Goal: Task Accomplishment & Management: Use online tool/utility

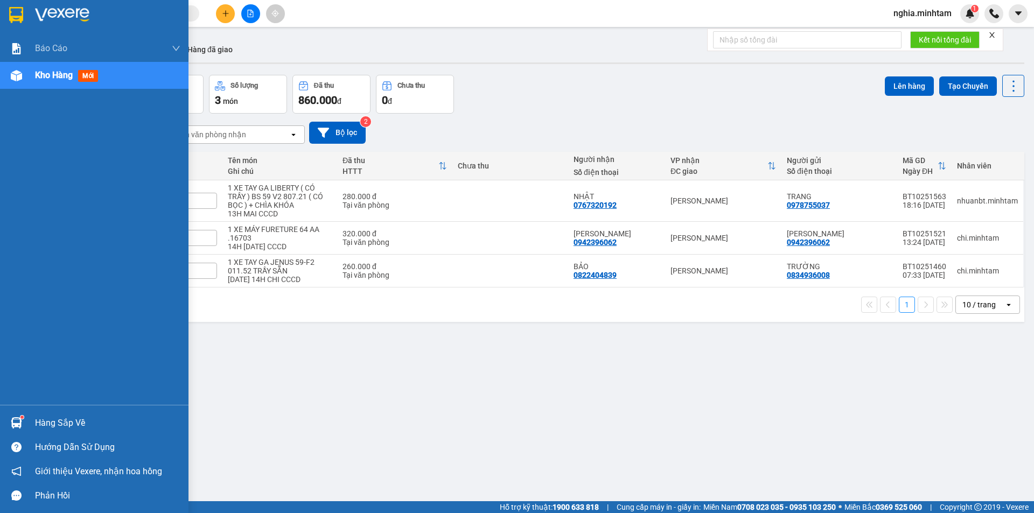
click at [12, 15] on img at bounding box center [16, 15] width 14 height 16
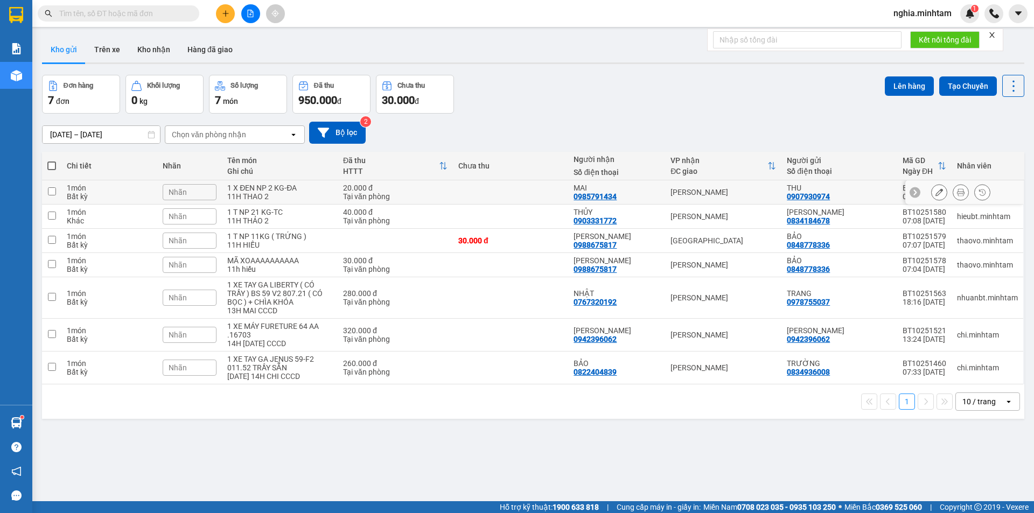
click at [48, 196] on td at bounding box center [51, 192] width 19 height 24
checkbox input "true"
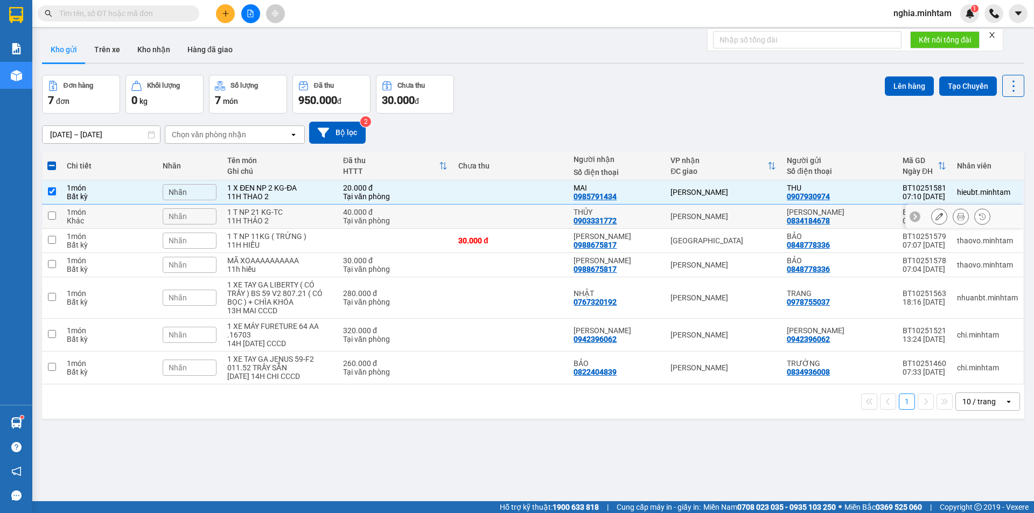
click at [52, 218] on input "checkbox" at bounding box center [52, 216] width 8 height 8
checkbox input "true"
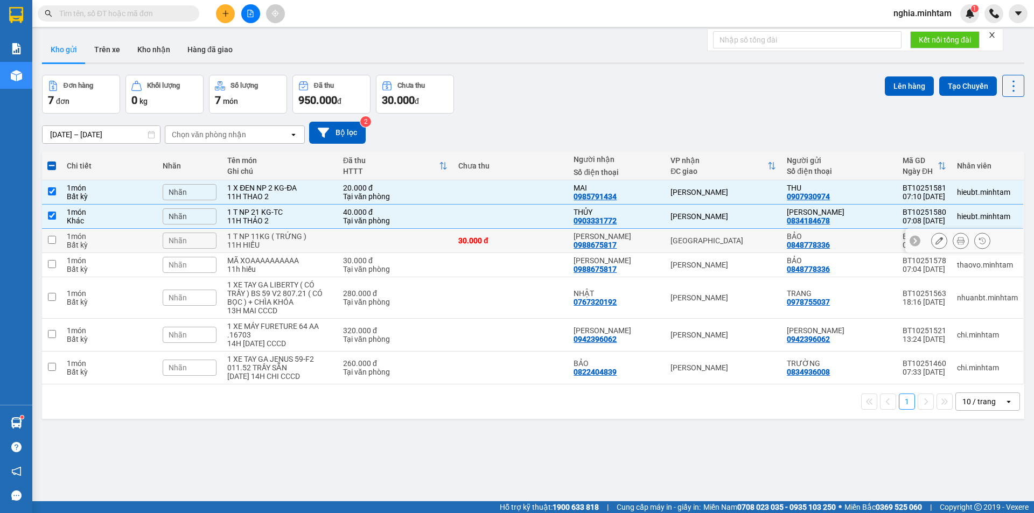
click at [52, 236] on input "checkbox" at bounding box center [52, 240] width 8 height 8
checkbox input "true"
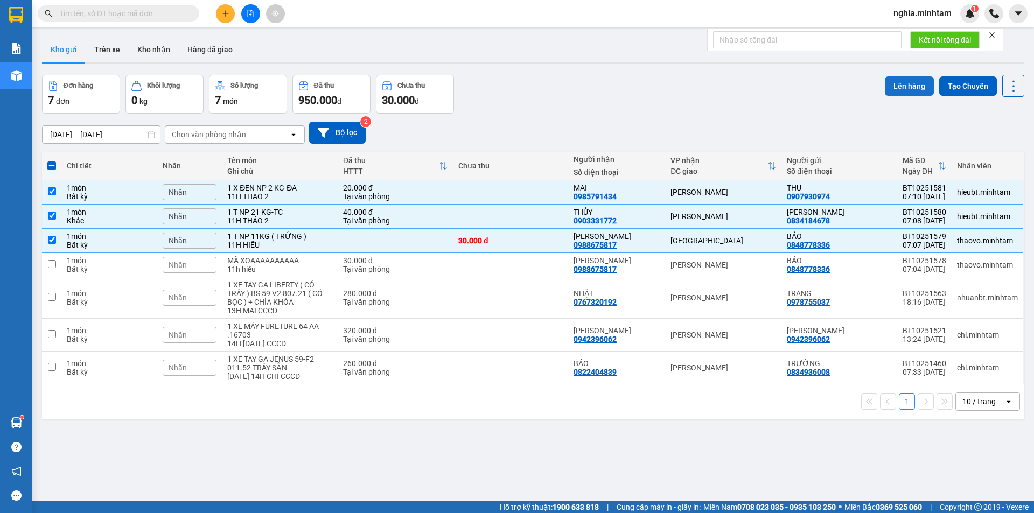
click at [904, 89] on button "Lên hàng" at bounding box center [909, 85] width 49 height 19
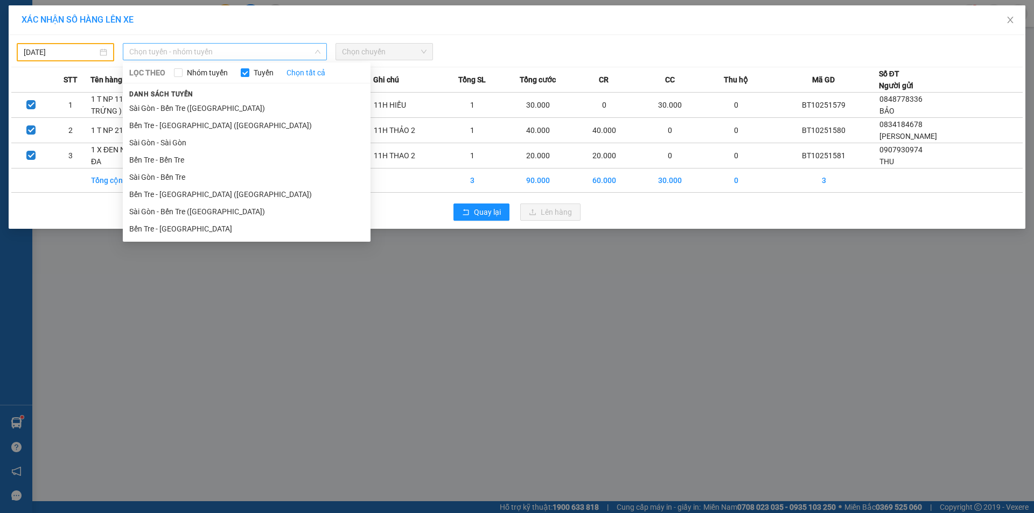
click at [263, 49] on span "Chọn tuyến - nhóm tuyến" at bounding box center [224, 52] width 191 height 16
click at [239, 228] on li "Bến Tre - [GEOGRAPHIC_DATA]" at bounding box center [247, 228] width 248 height 17
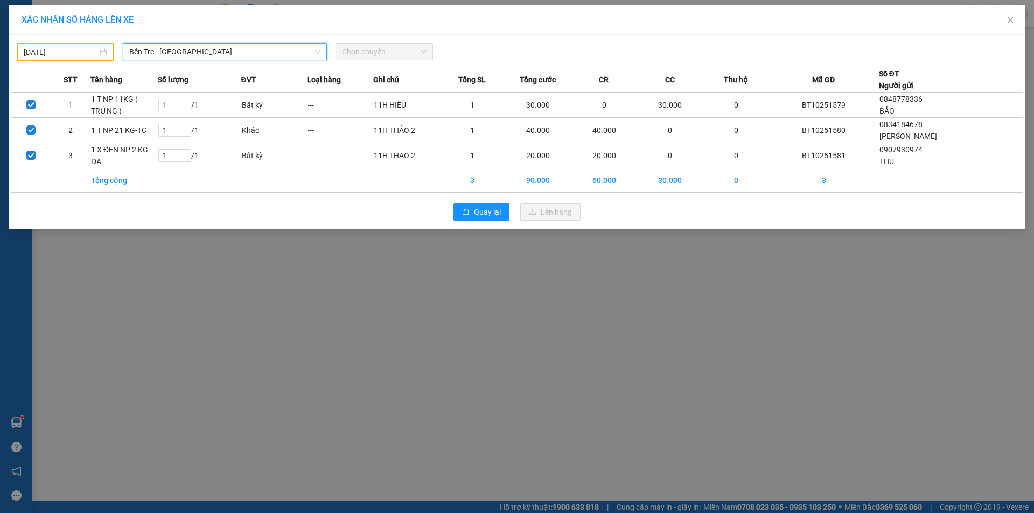
click at [389, 53] on span "Chọn chuyến" at bounding box center [384, 52] width 85 height 16
click at [388, 60] on div "Chọn chuyến" at bounding box center [384, 51] width 97 height 17
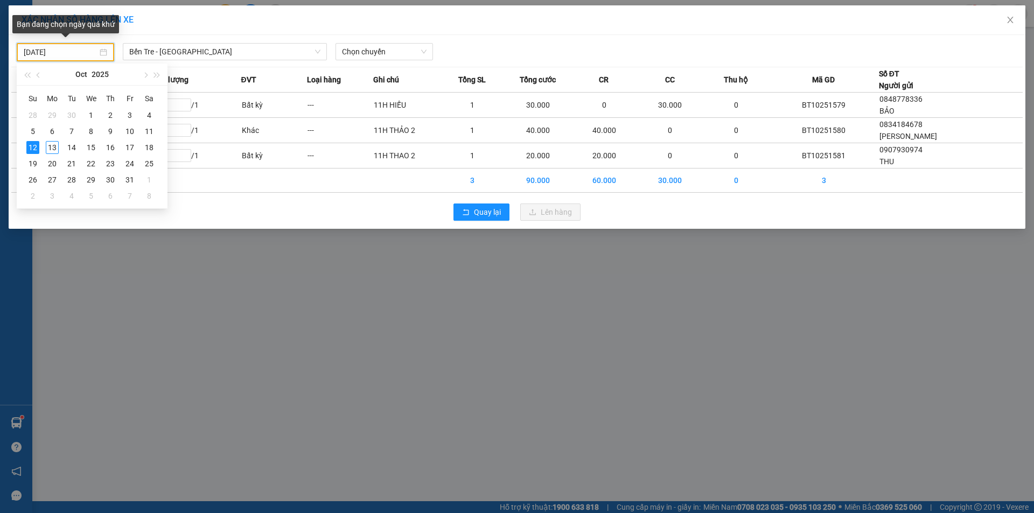
click at [76, 52] on input "[DATE]" at bounding box center [61, 52] width 74 height 12
click at [52, 147] on div "13" at bounding box center [52, 147] width 13 height 13
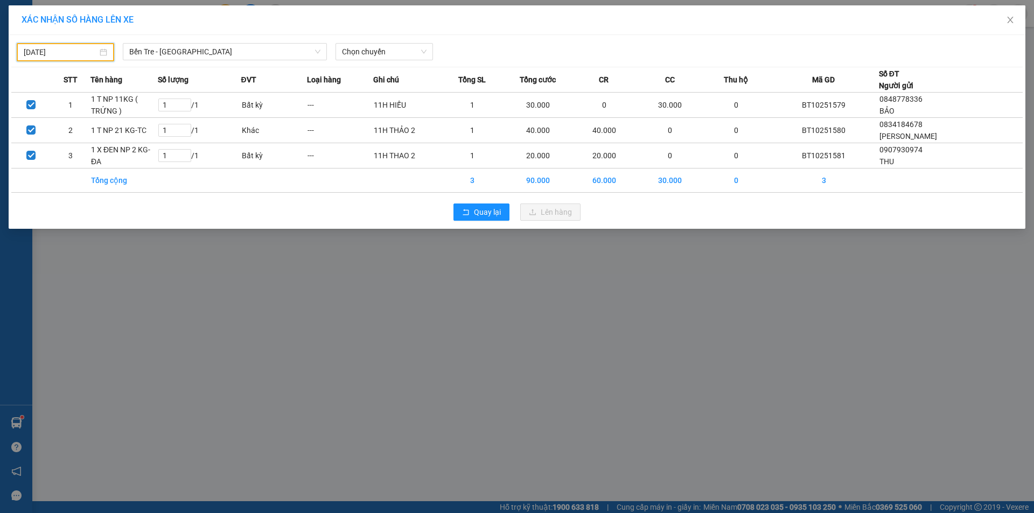
type input "[DATE]"
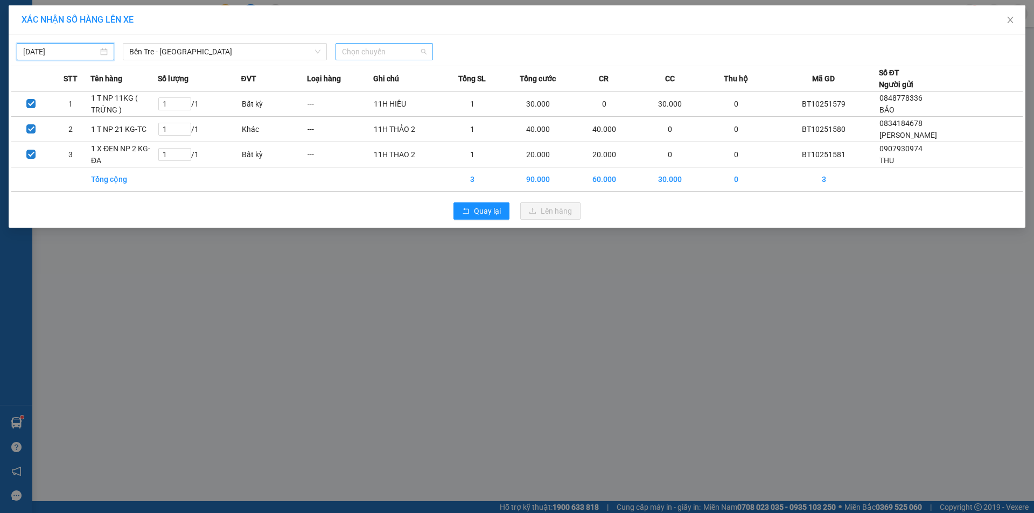
click at [365, 55] on span "Chọn chuyến" at bounding box center [384, 52] width 85 height 16
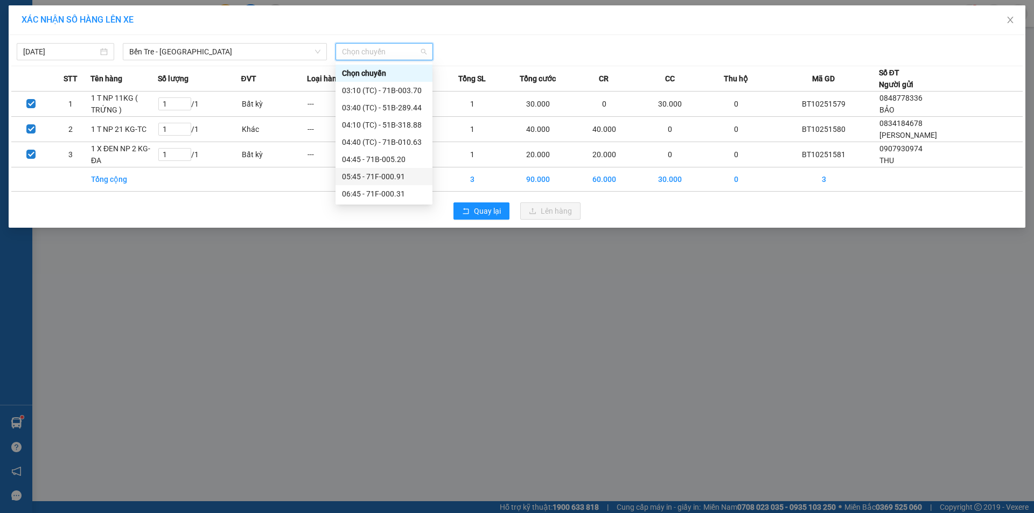
scroll to position [54, 0]
click at [390, 156] on div "07:15 - 71F-000.14" at bounding box center [384, 157] width 84 height 12
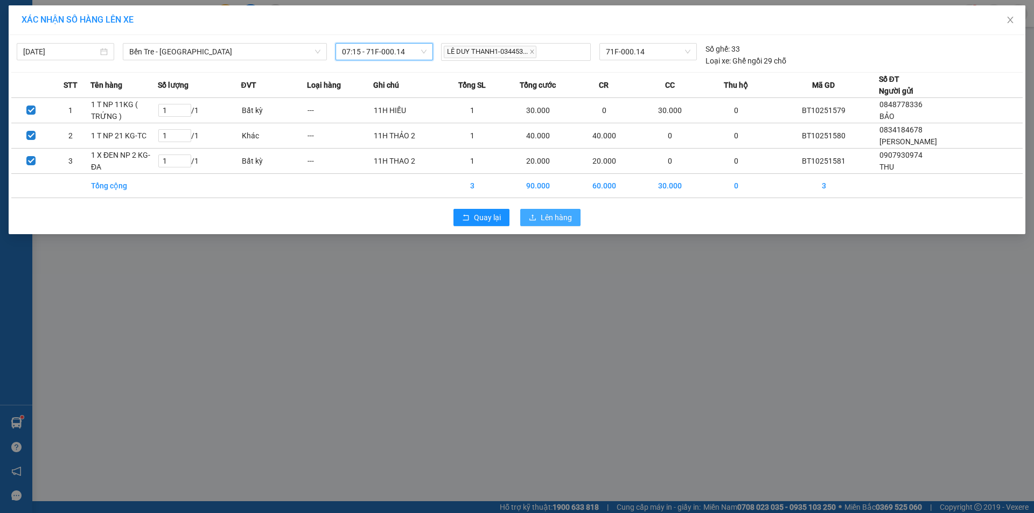
click at [541, 219] on span "Lên hàng" at bounding box center [556, 218] width 31 height 12
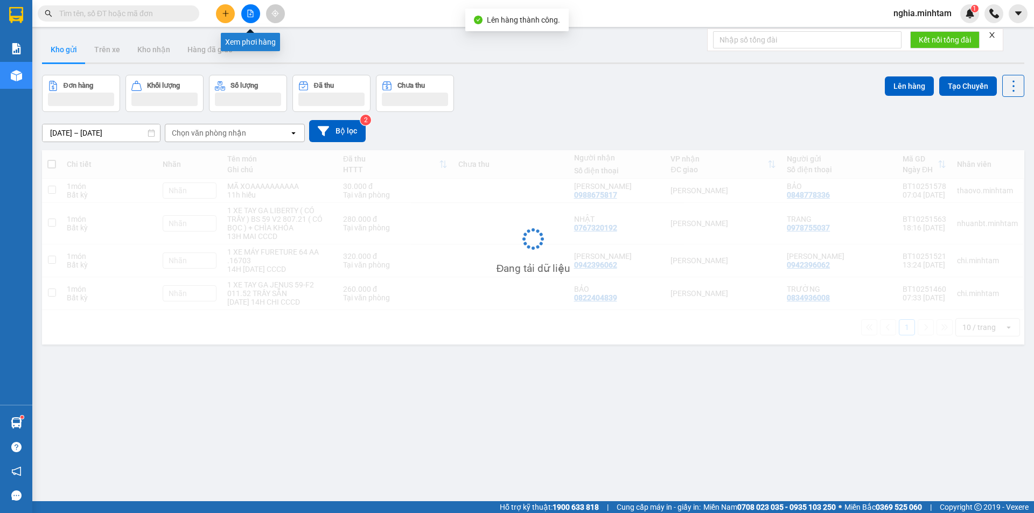
click at [250, 16] on icon "file-add" at bounding box center [251, 14] width 8 height 8
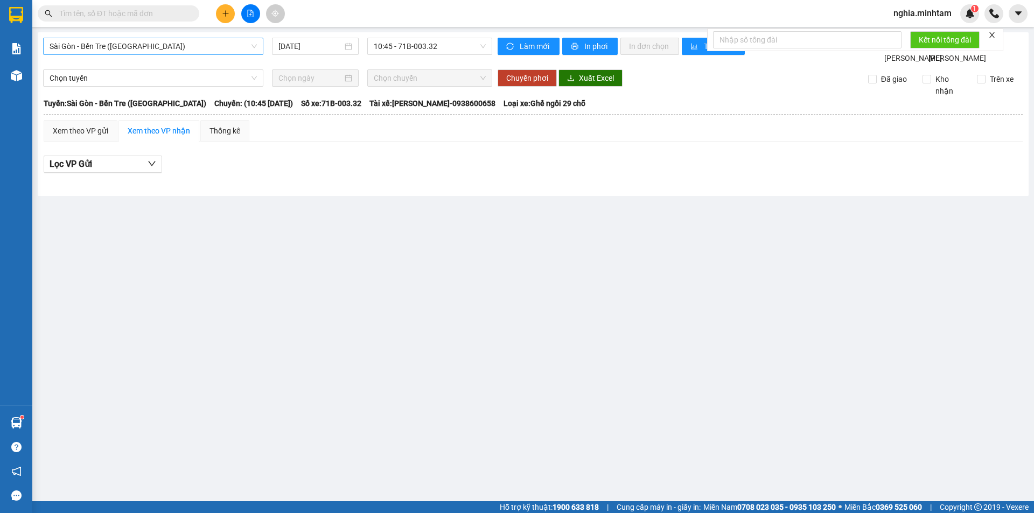
click at [211, 50] on span "Sài Gòn - Bến Tre ([GEOGRAPHIC_DATA])" at bounding box center [153, 46] width 207 height 16
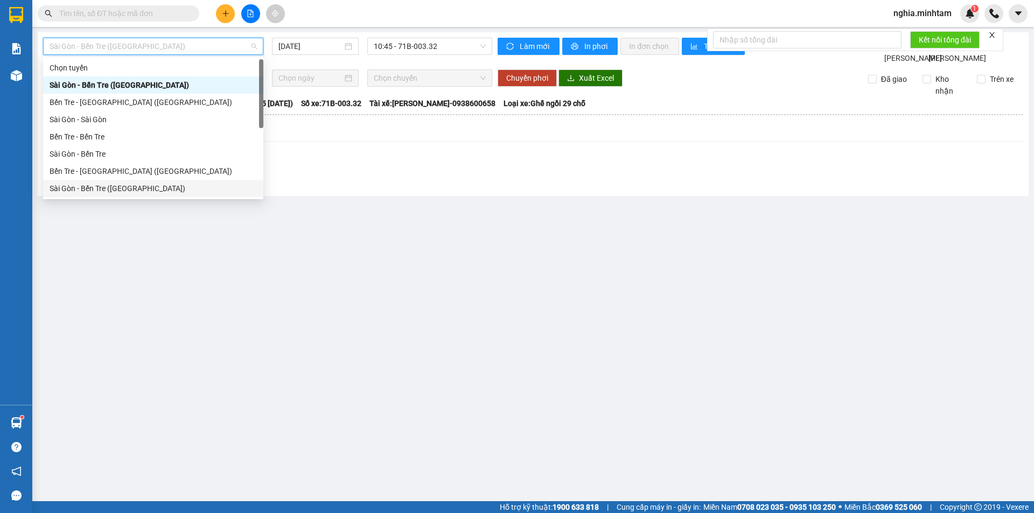
scroll to position [17, 0]
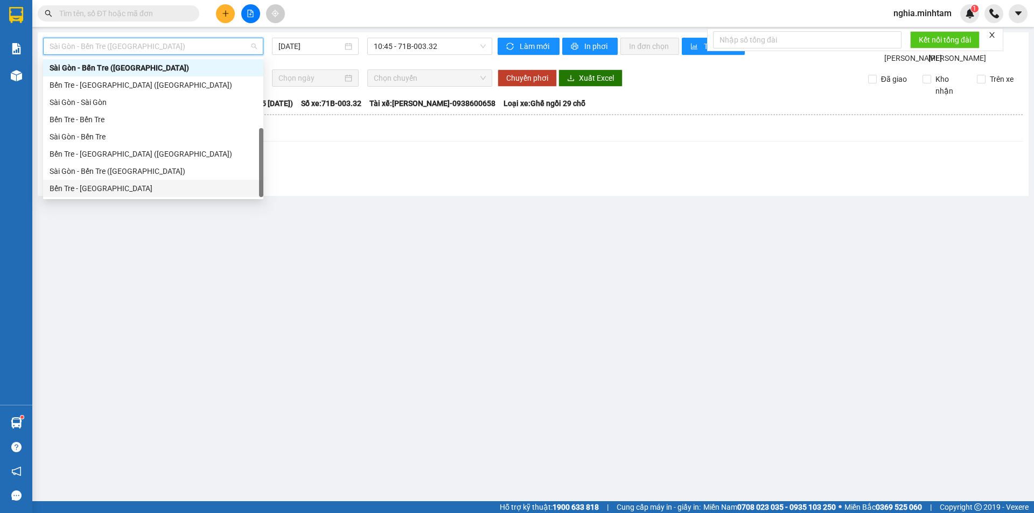
click at [184, 191] on div "Bến Tre - [GEOGRAPHIC_DATA]" at bounding box center [153, 189] width 207 height 12
type input "[DATE]"
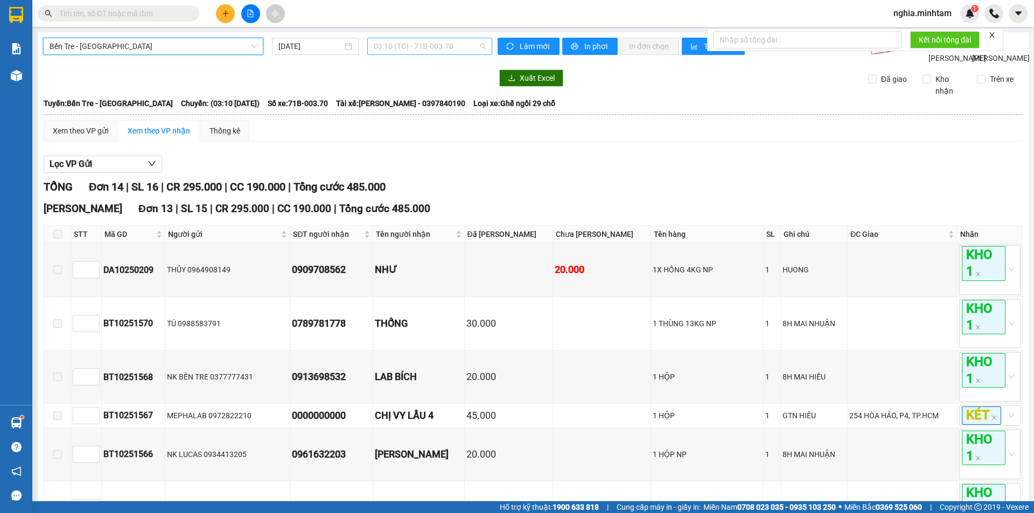
click at [412, 47] on span "03:10 (TC) - 71B-003.70" at bounding box center [430, 46] width 112 height 16
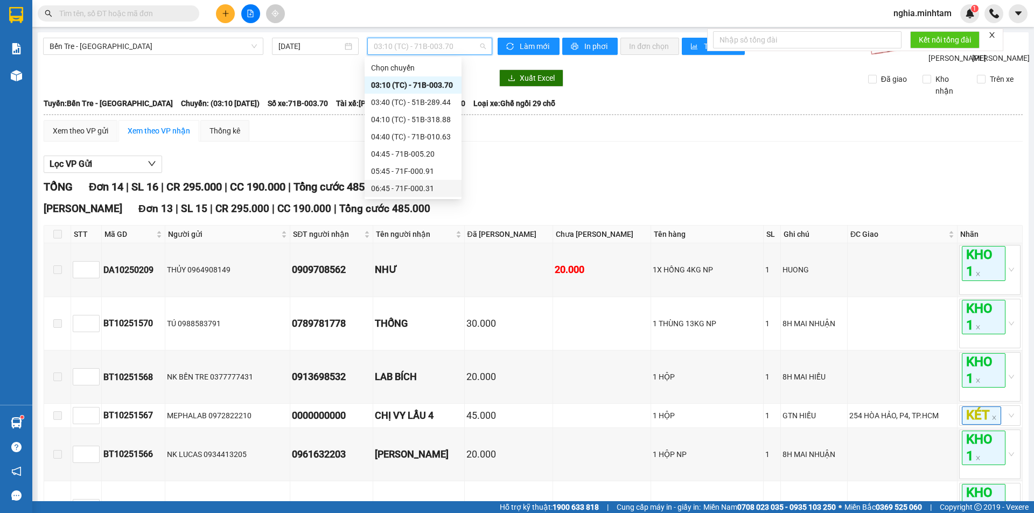
scroll to position [54, 0]
click at [403, 149] on div "07:15 - 71F-000.14" at bounding box center [413, 152] width 84 height 12
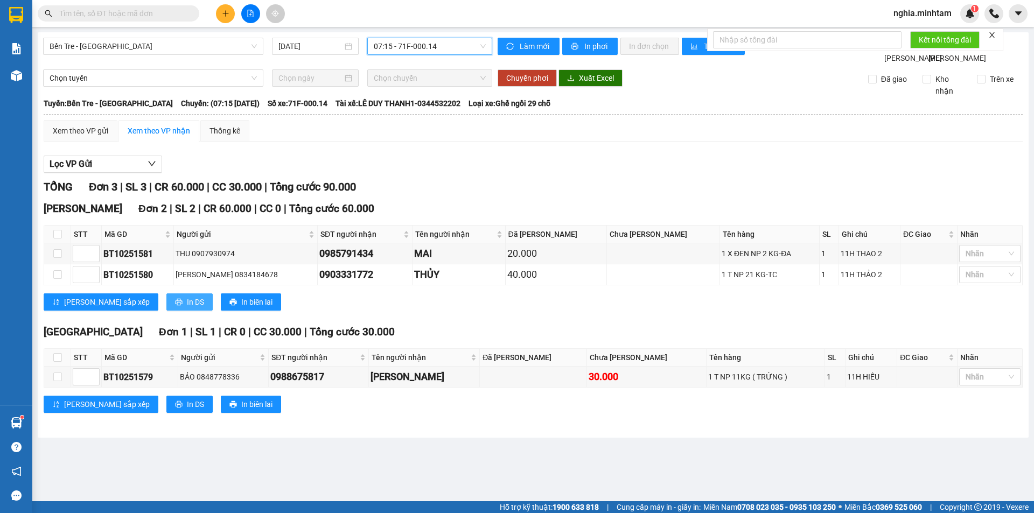
click at [187, 308] on span "In DS" at bounding box center [195, 302] width 17 height 12
